Goal: Information Seeking & Learning: Check status

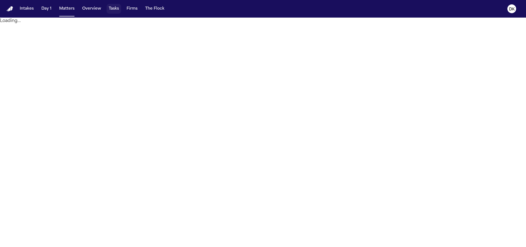
click at [118, 10] on button "Tasks" at bounding box center [114, 9] width 15 height 10
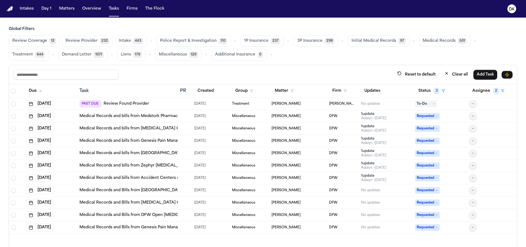
click at [264, 41] on button "1P Insurance 237" at bounding box center [262, 41] width 43 height 12
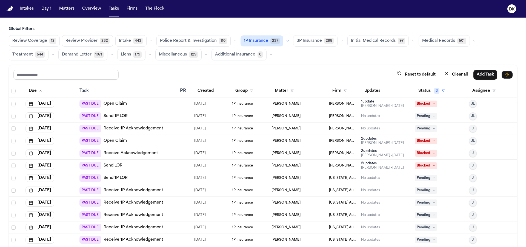
click at [37, 39] on span "Review Coverage" at bounding box center [29, 40] width 35 height 5
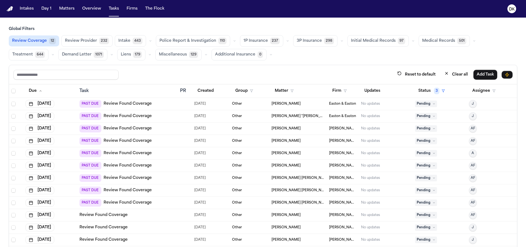
click at [153, 159] on td "PAST DUE Review Found Coverage" at bounding box center [127, 165] width 101 height 12
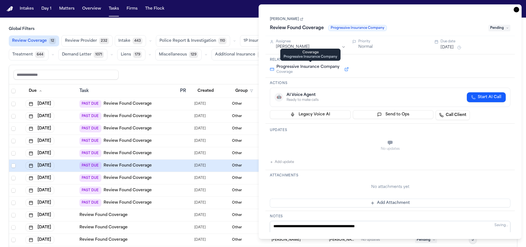
click at [347, 72] on button at bounding box center [347, 69] width 10 height 7
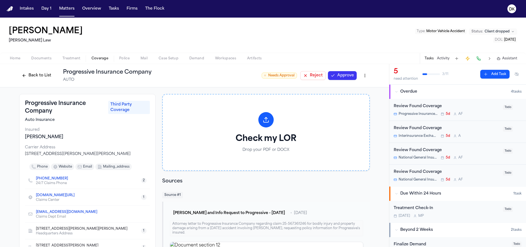
click at [46, 76] on button "Back to List" at bounding box center [36, 75] width 35 height 9
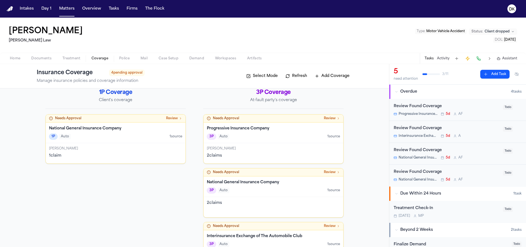
scroll to position [5, 0]
click at [168, 60] on span "Case Setup" at bounding box center [169, 58] width 20 height 4
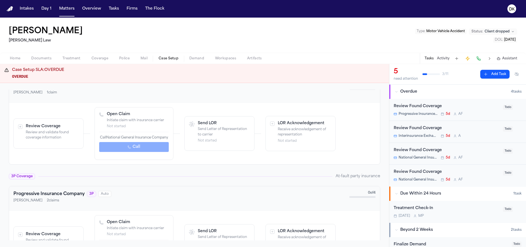
scroll to position [179, 0]
click at [415, 103] on div "Review Found Coverage" at bounding box center [447, 106] width 106 height 6
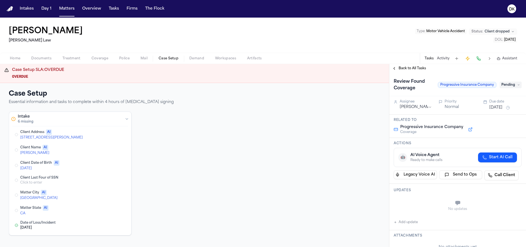
click at [251, 58] on span "Artifacts" at bounding box center [254, 58] width 15 height 4
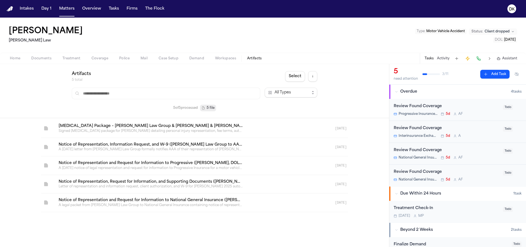
click at [102, 58] on span "Coverage" at bounding box center [100, 58] width 17 height 4
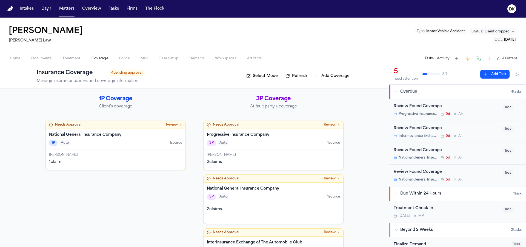
click at [123, 147] on div "National General Insurance Company 1P Auto 1 source" at bounding box center [116, 139] width 140 height 21
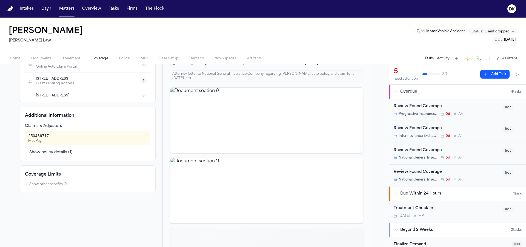
scroll to position [150, 0]
click at [55, 153] on button "Show policy details ( 1 )" at bounding box center [49, 151] width 48 height 5
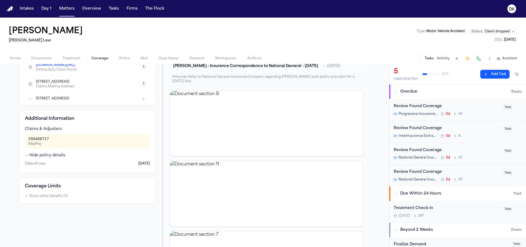
scroll to position [147, 0]
click at [54, 196] on button "Show other benefits ( 2 )" at bounding box center [46, 195] width 43 height 4
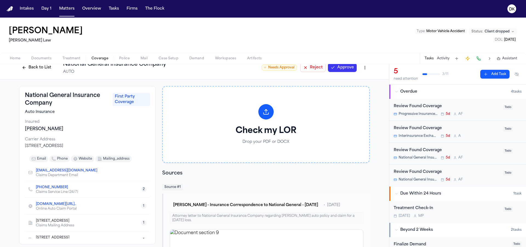
scroll to position [0, 0]
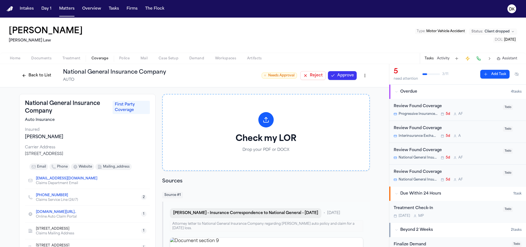
click at [220, 210] on button "A. Endaya - Insurance Correspondence to National General - 7.23.25" at bounding box center [246, 213] width 152 height 10
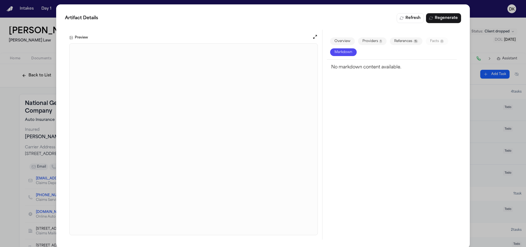
click at [24, 82] on div "Artifact Details Refresh Regenerate Preview Overview Providers 1 References 15 …" at bounding box center [263, 126] width 526 height 252
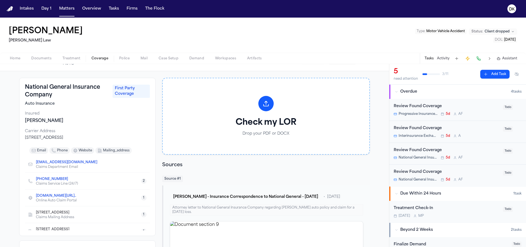
scroll to position [18, 0]
